Goal: Navigation & Orientation: Find specific page/section

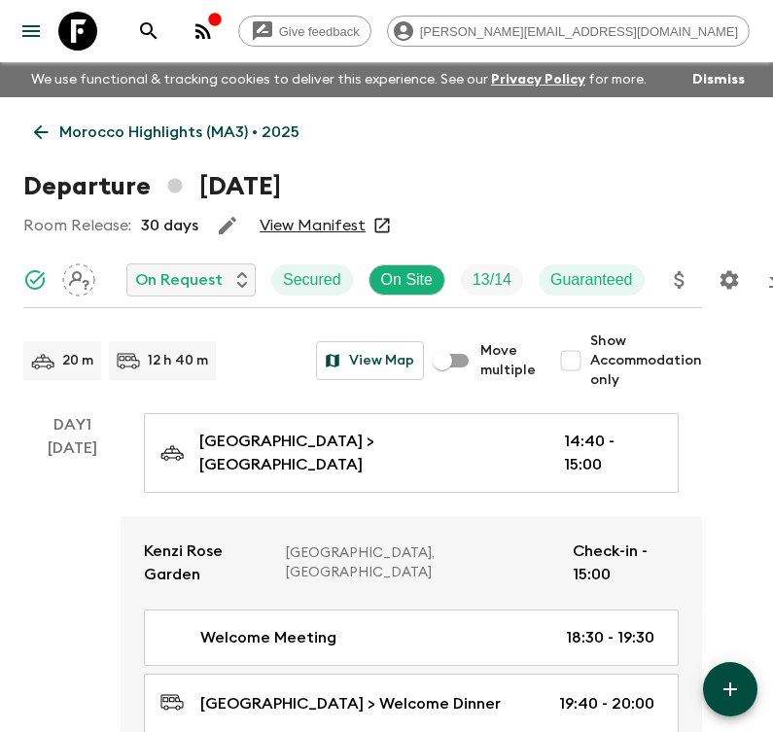
scroll to position [1119, 0]
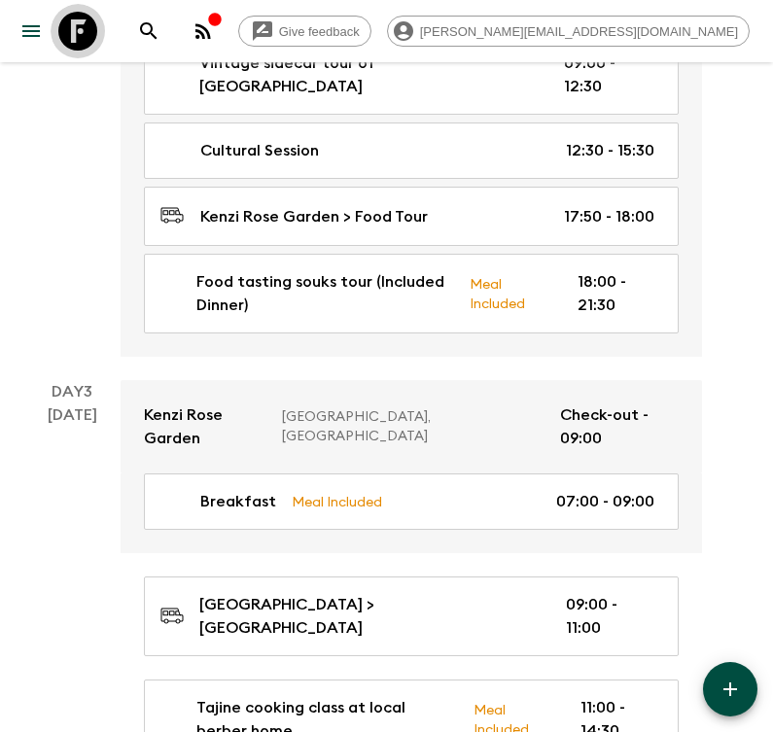
click at [79, 31] on icon at bounding box center [77, 31] width 39 height 39
